Goal: Task Accomplishment & Management: Manage account settings

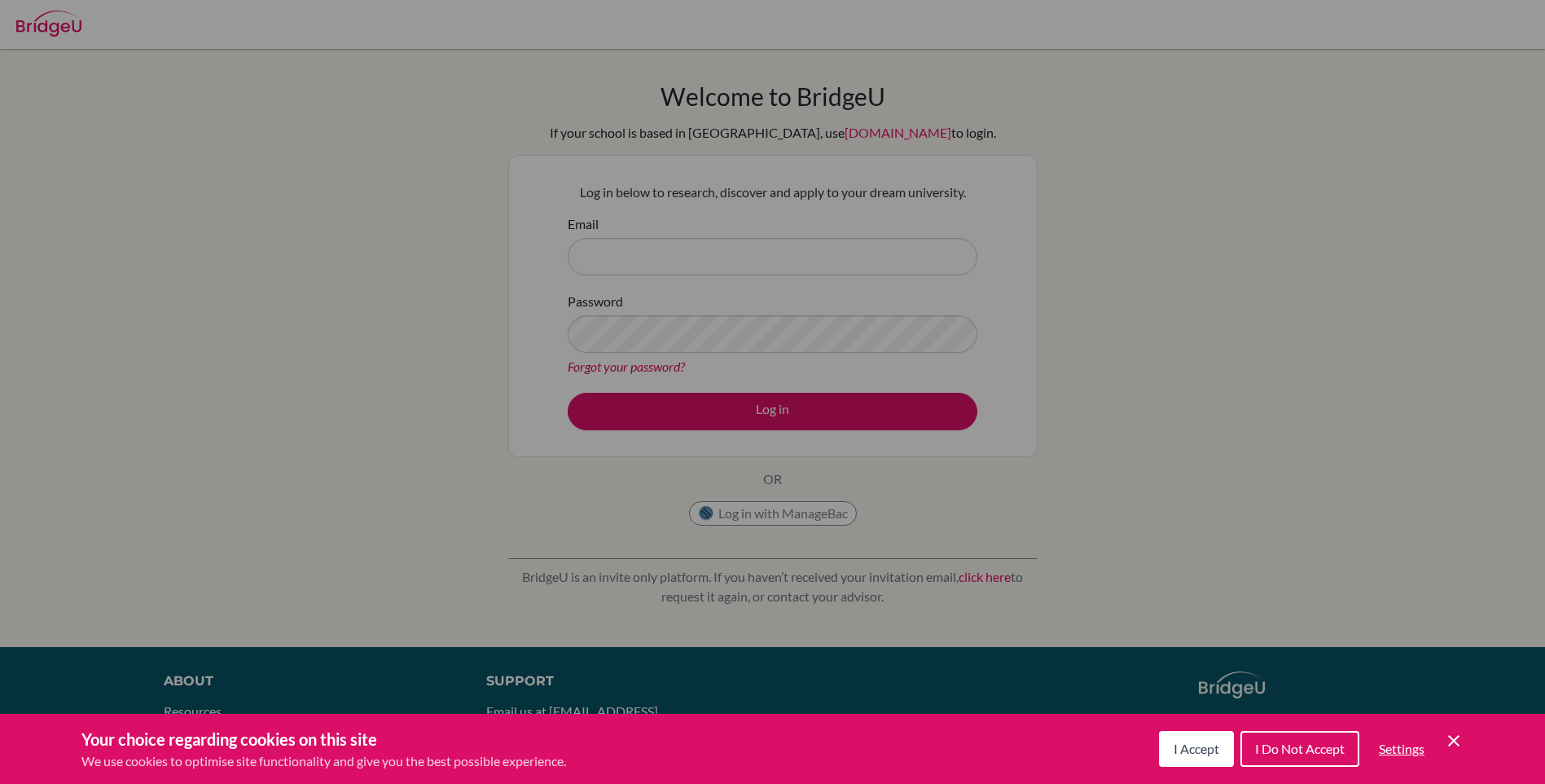
click at [1447, 734] on icon "Cookie Control Close Icon" at bounding box center [1454, 740] width 19 height 19
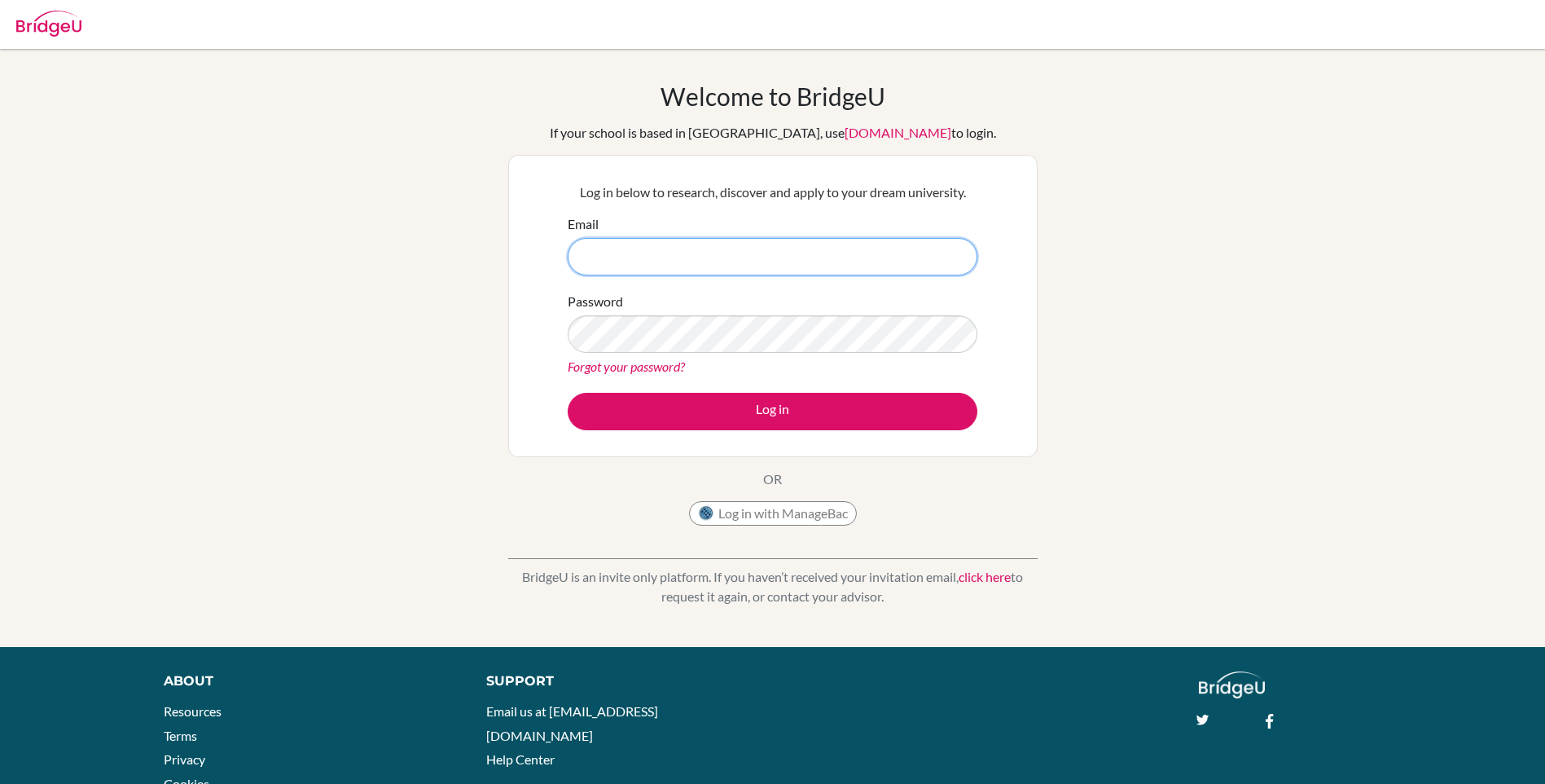
click at [796, 255] on input "Email" at bounding box center [772, 256] width 409 height 37
type input "[PERSON_NAME][EMAIL_ADDRESS][DOMAIN_NAME]"
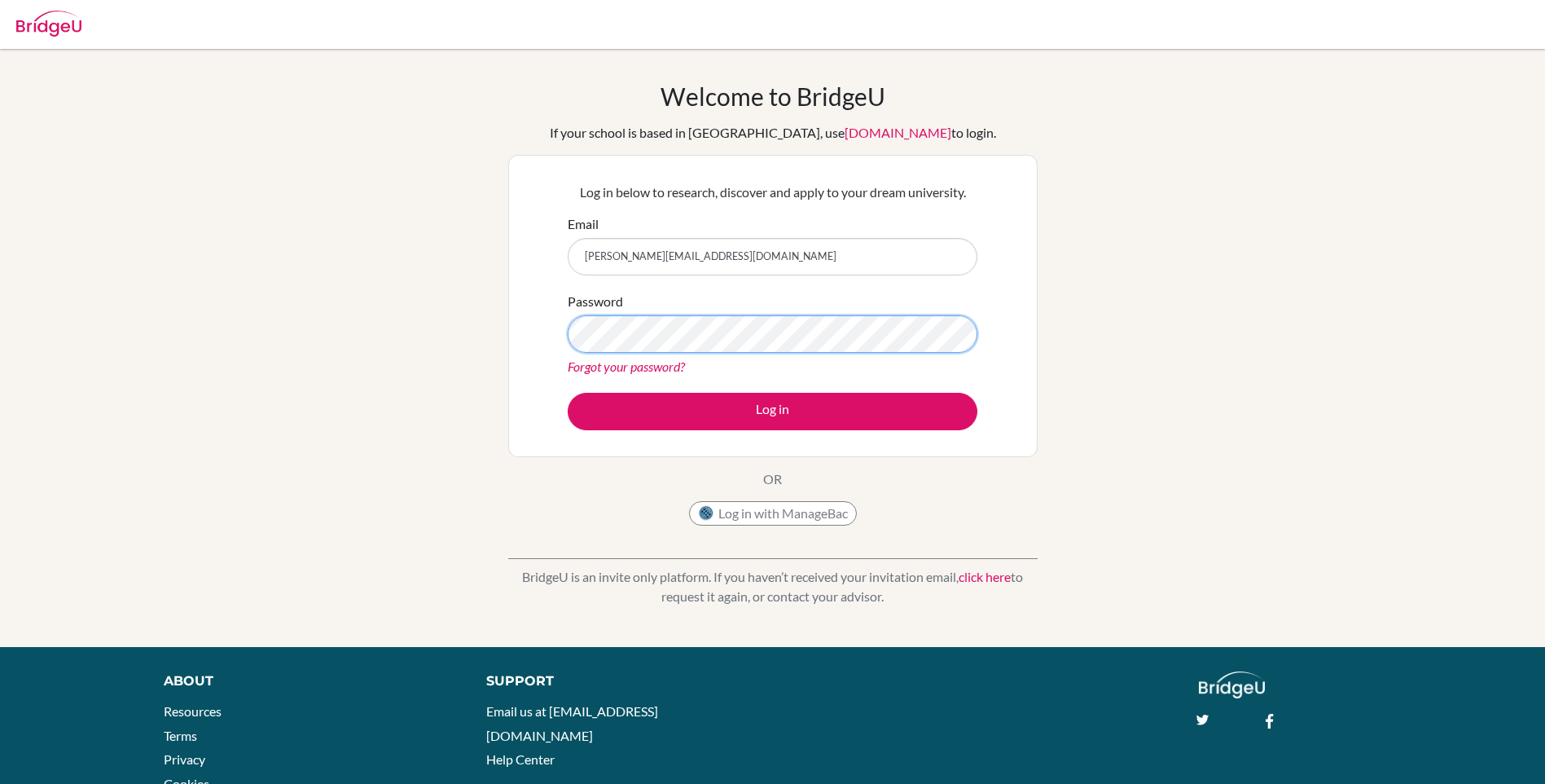
click at [567, 393] on button "Log in" at bounding box center [772, 411] width 409 height 37
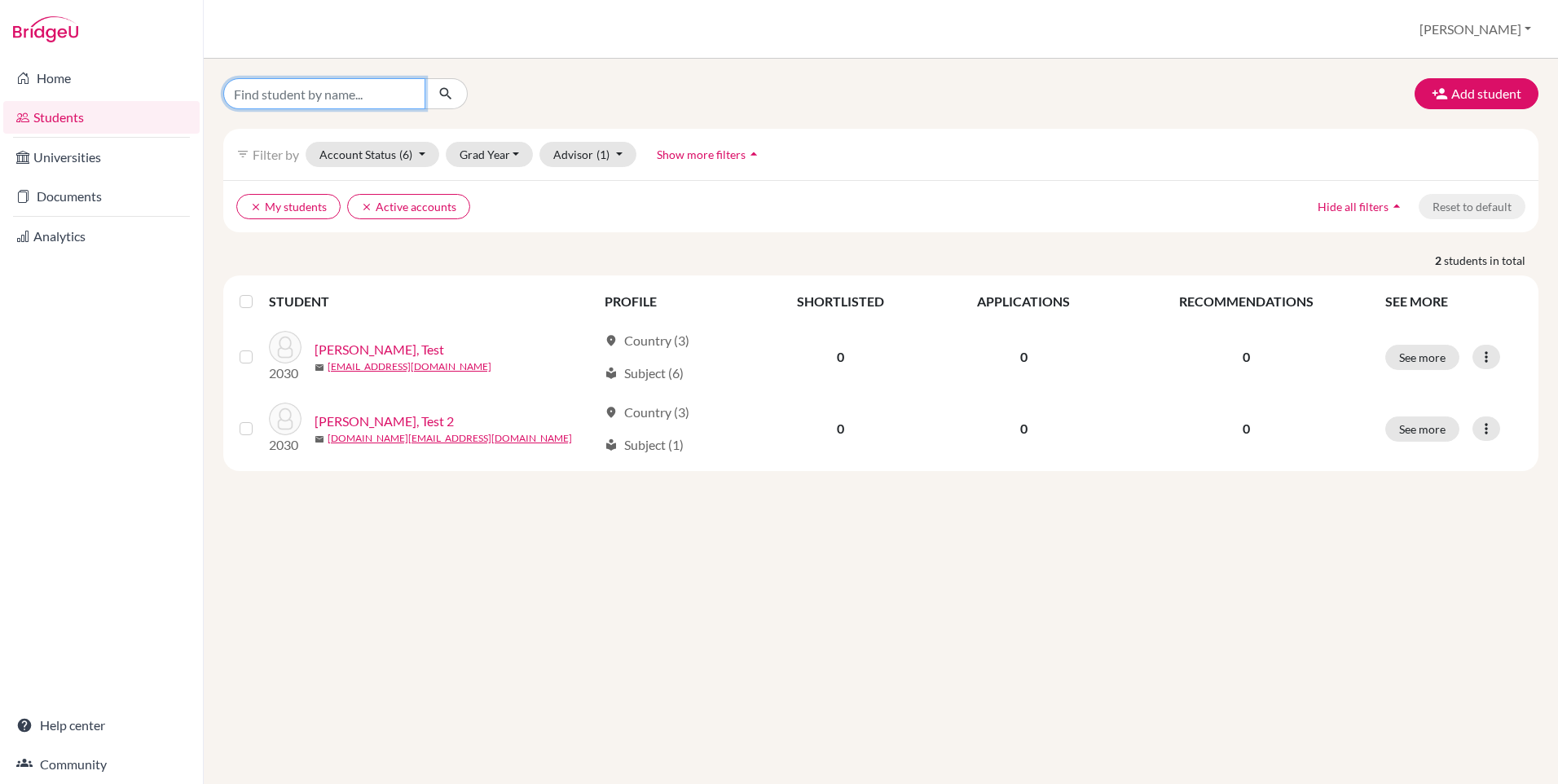
click at [320, 85] on input "Find student by name..." at bounding box center [324, 94] width 202 height 31
type input "хулан"
click button "submit" at bounding box center [446, 94] width 43 height 31
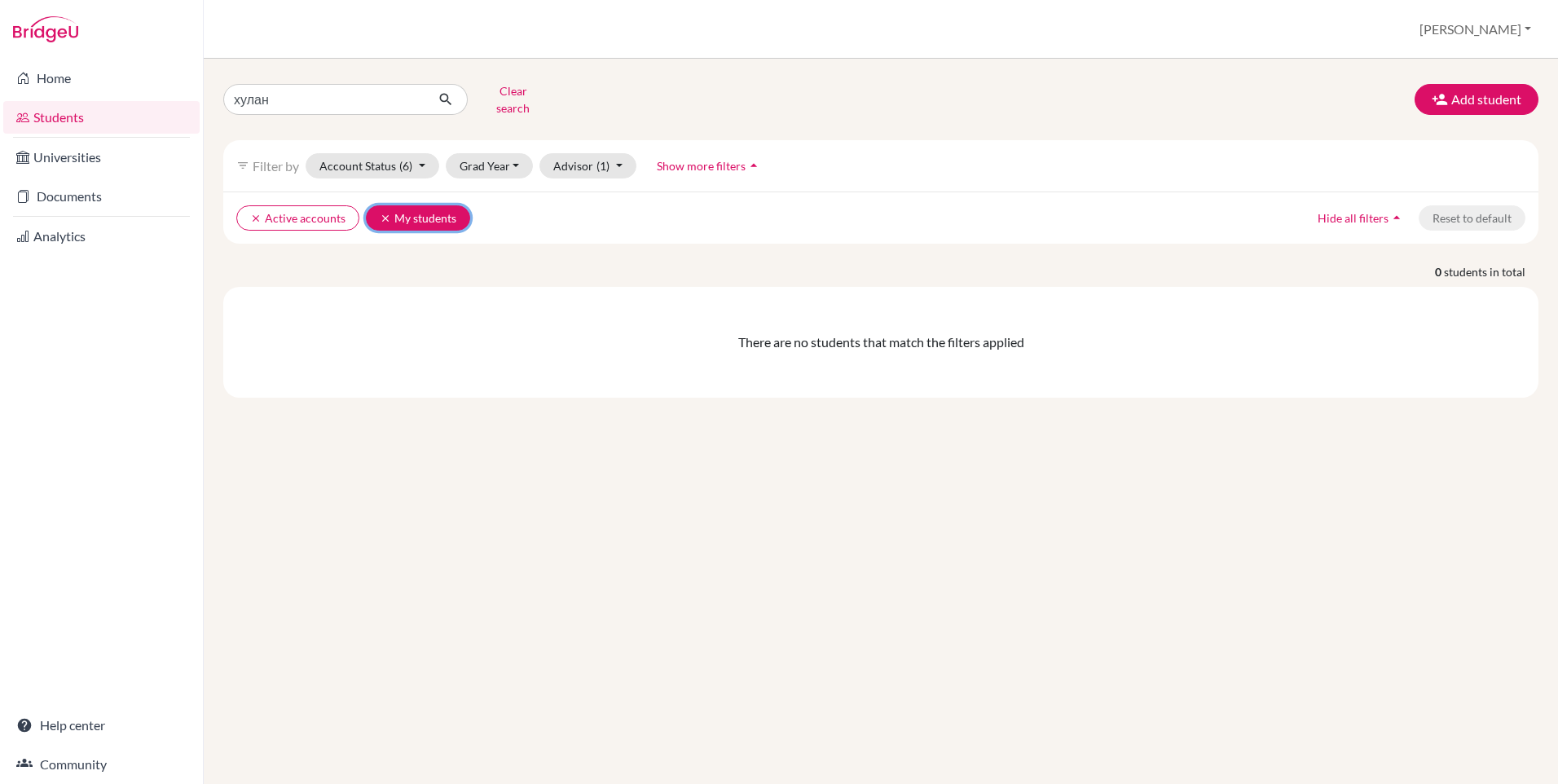
click at [383, 213] on icon "clear" at bounding box center [385, 219] width 12 height 12
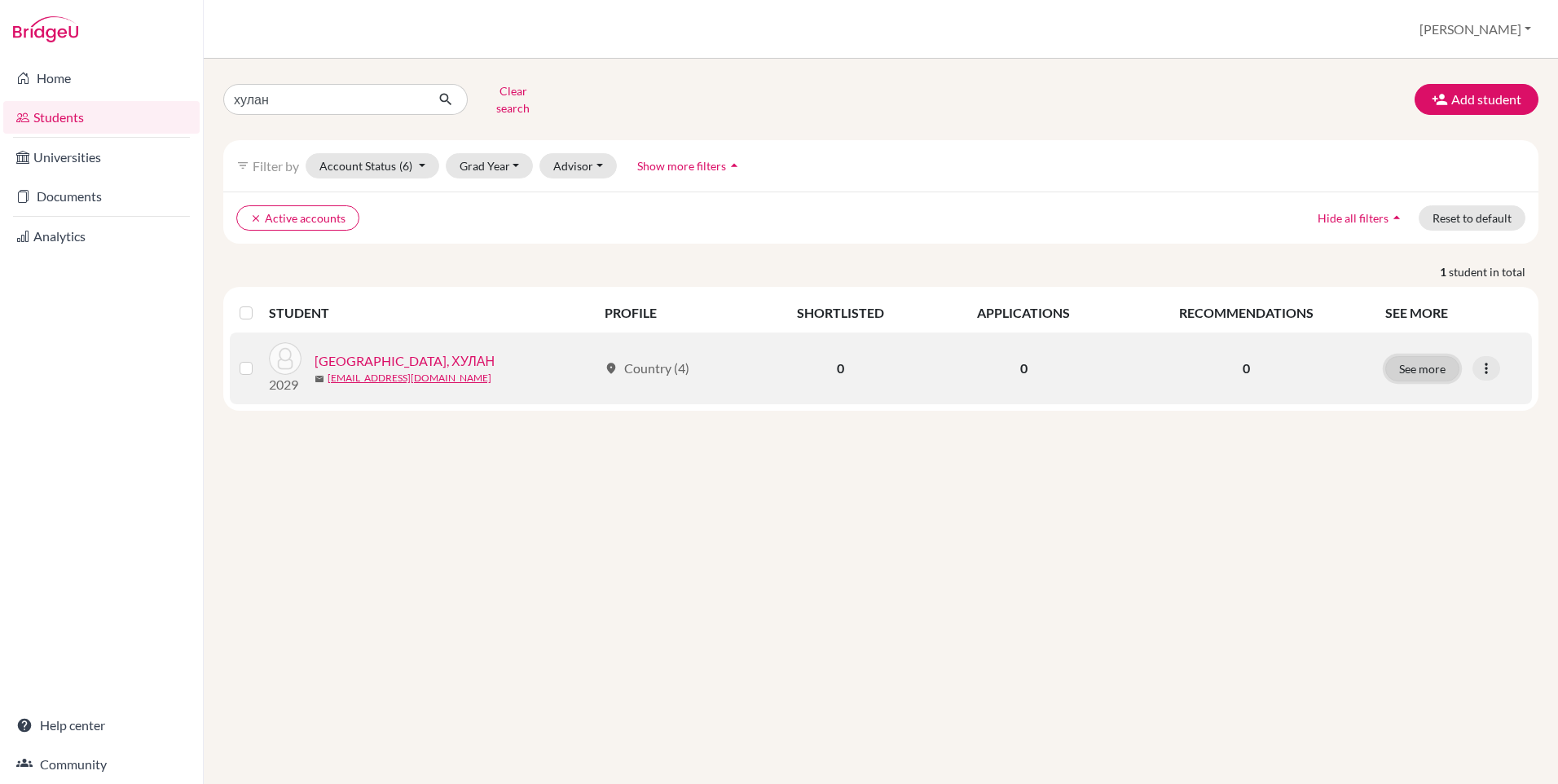
click at [1409, 368] on button "See more" at bounding box center [1422, 368] width 74 height 25
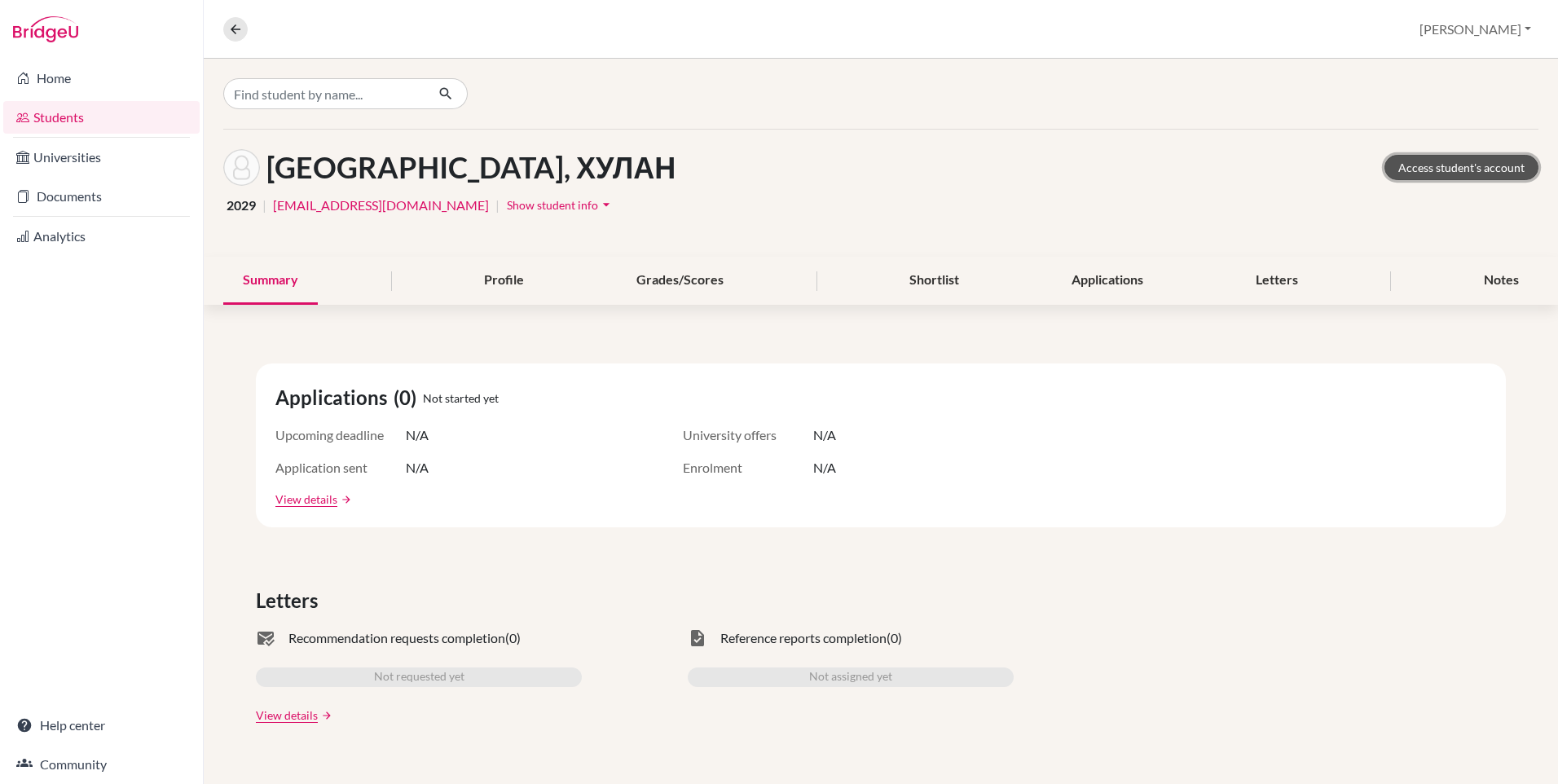
click at [1405, 172] on link "Access student's account" at bounding box center [1461, 167] width 154 height 25
